Goal: Task Accomplishment & Management: Use online tool/utility

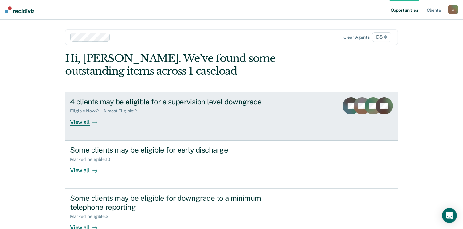
click at [77, 121] on div "View all" at bounding box center [87, 120] width 34 height 12
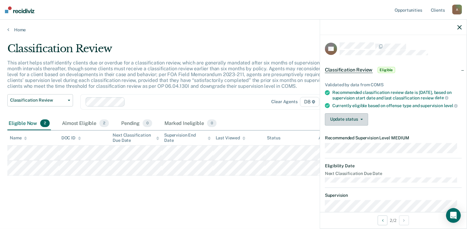
click at [362, 120] on icon "button" at bounding box center [362, 119] width 2 height 1
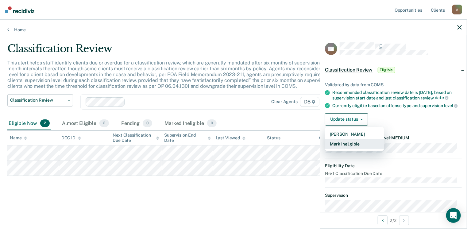
click at [346, 149] on button "Mark Ineligible" at bounding box center [354, 144] width 59 height 10
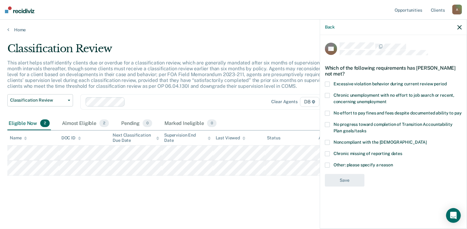
click at [459, 27] on icon "button" at bounding box center [460, 27] width 4 height 4
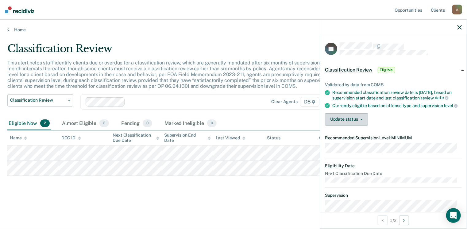
click at [362, 120] on icon "button" at bounding box center [362, 119] width 2 height 1
click at [457, 29] on div at bounding box center [393, 27] width 147 height 15
click at [461, 29] on icon "button" at bounding box center [460, 27] width 4 height 4
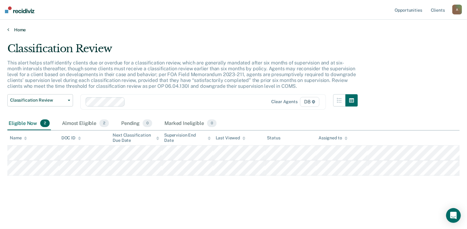
click at [21, 31] on link "Home" at bounding box center [233, 30] width 453 height 6
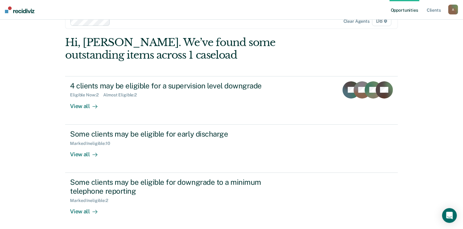
scroll to position [31, 0]
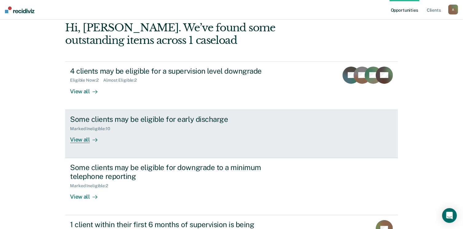
click at [77, 140] on div "View all" at bounding box center [87, 137] width 34 height 12
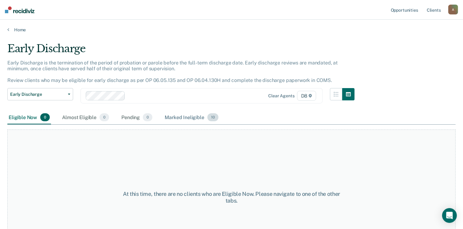
click at [184, 119] on div "Marked Ineligible 10" at bounding box center [191, 118] width 56 height 14
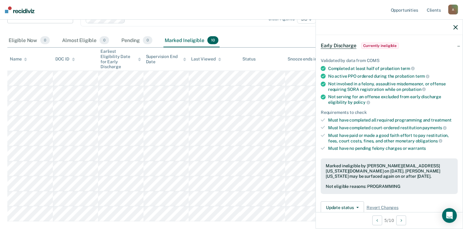
scroll to position [92, 0]
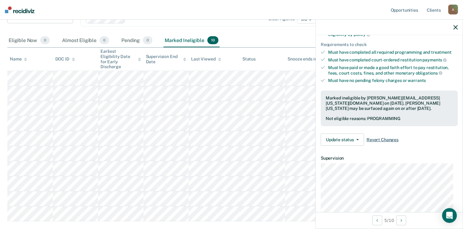
click at [382, 137] on span "Revert Changes" at bounding box center [382, 139] width 32 height 5
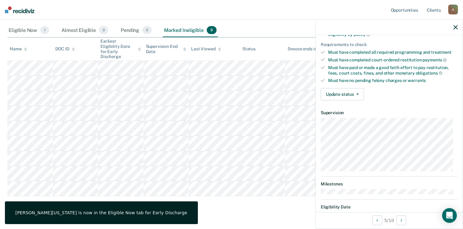
scroll to position [92, 0]
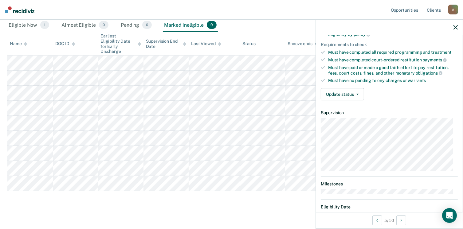
click at [204, 195] on div "Early Discharge Early Discharge is the termination of the period of probation o…" at bounding box center [231, 79] width 448 height 259
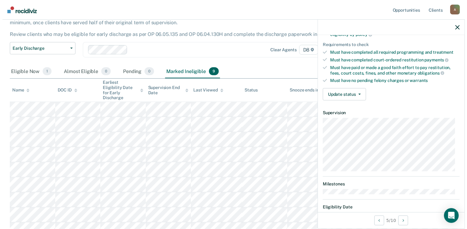
scroll to position [0, 0]
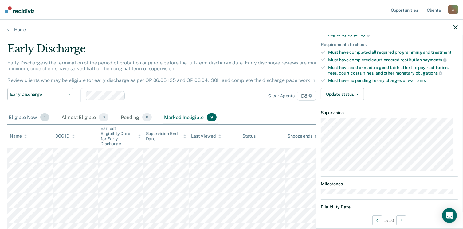
click at [23, 119] on div "Eligible Now 1" at bounding box center [28, 118] width 43 height 14
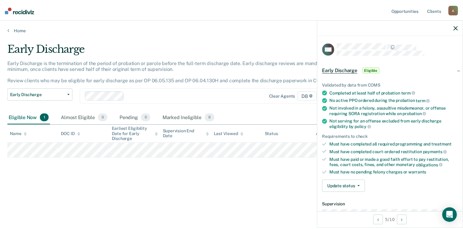
scroll to position [61, 0]
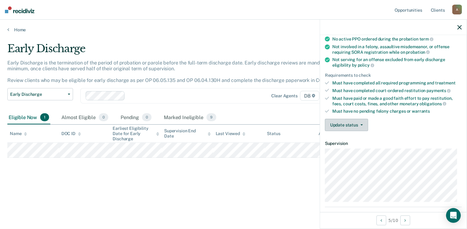
click at [362, 124] on icon "button" at bounding box center [362, 124] width 2 height 1
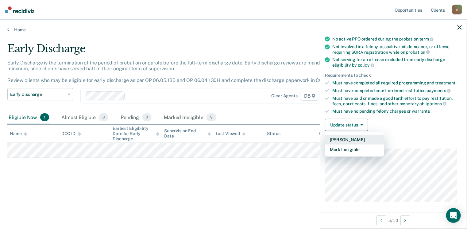
click at [356, 136] on button "[PERSON_NAME]" at bounding box center [354, 140] width 59 height 10
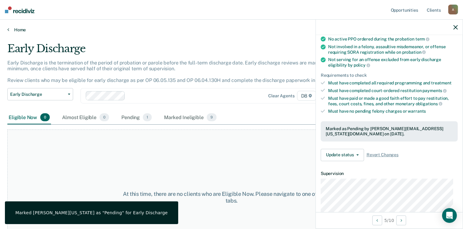
click at [16, 27] on link "Home" at bounding box center [231, 30] width 448 height 6
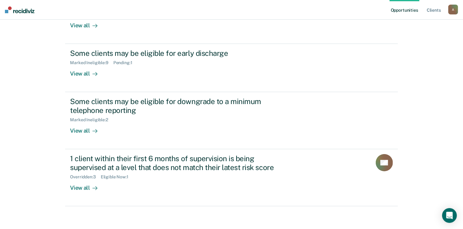
scroll to position [98, 0]
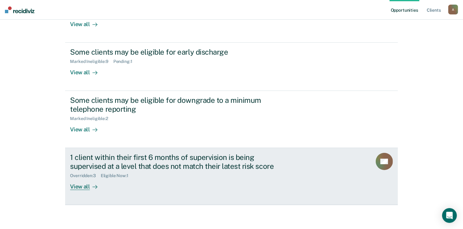
click at [80, 186] on div "View all" at bounding box center [87, 184] width 34 height 12
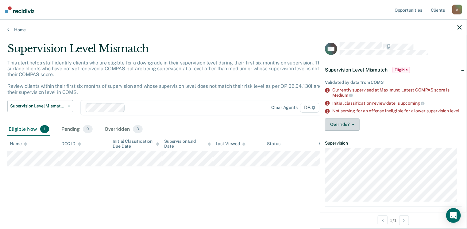
click at [348, 129] on button "Override?" at bounding box center [342, 125] width 35 height 12
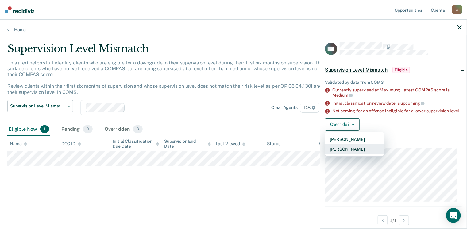
click at [362, 153] on button "[PERSON_NAME]" at bounding box center [354, 149] width 59 height 10
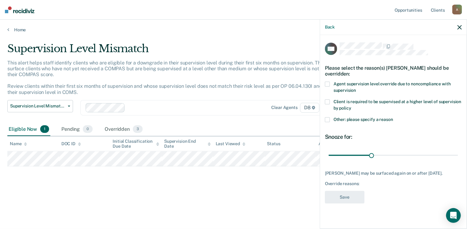
click at [329, 119] on span at bounding box center [327, 119] width 5 height 5
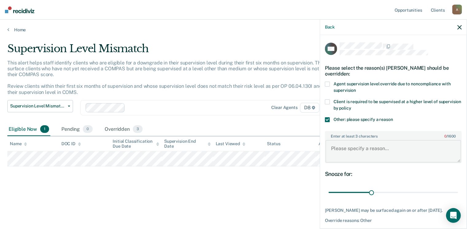
click at [351, 147] on textarea "Enter at least 3 characters 0 / 1600" at bounding box center [394, 151] width 136 height 23
type textarea "Local office drug policy"
drag, startPoint x: 371, startPoint y: 192, endPoint x: 469, endPoint y: 190, distance: 98.3
type input "90"
click at [459, 190] on input "range" at bounding box center [394, 192] width 130 height 11
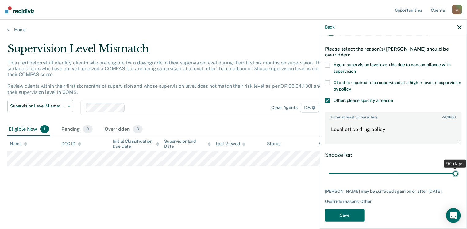
scroll to position [28, 0]
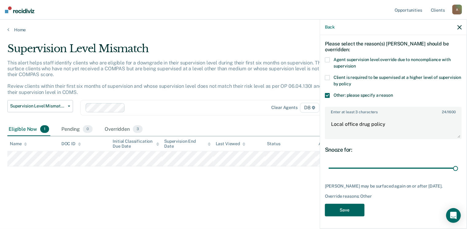
click at [339, 210] on button "Save" at bounding box center [345, 210] width 40 height 13
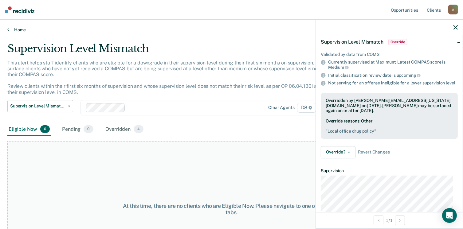
click at [22, 29] on link "Home" at bounding box center [231, 30] width 448 height 6
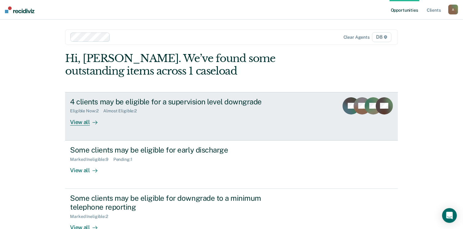
click at [84, 122] on div "View all" at bounding box center [87, 120] width 34 height 12
